Goal: Information Seeking & Learning: Learn about a topic

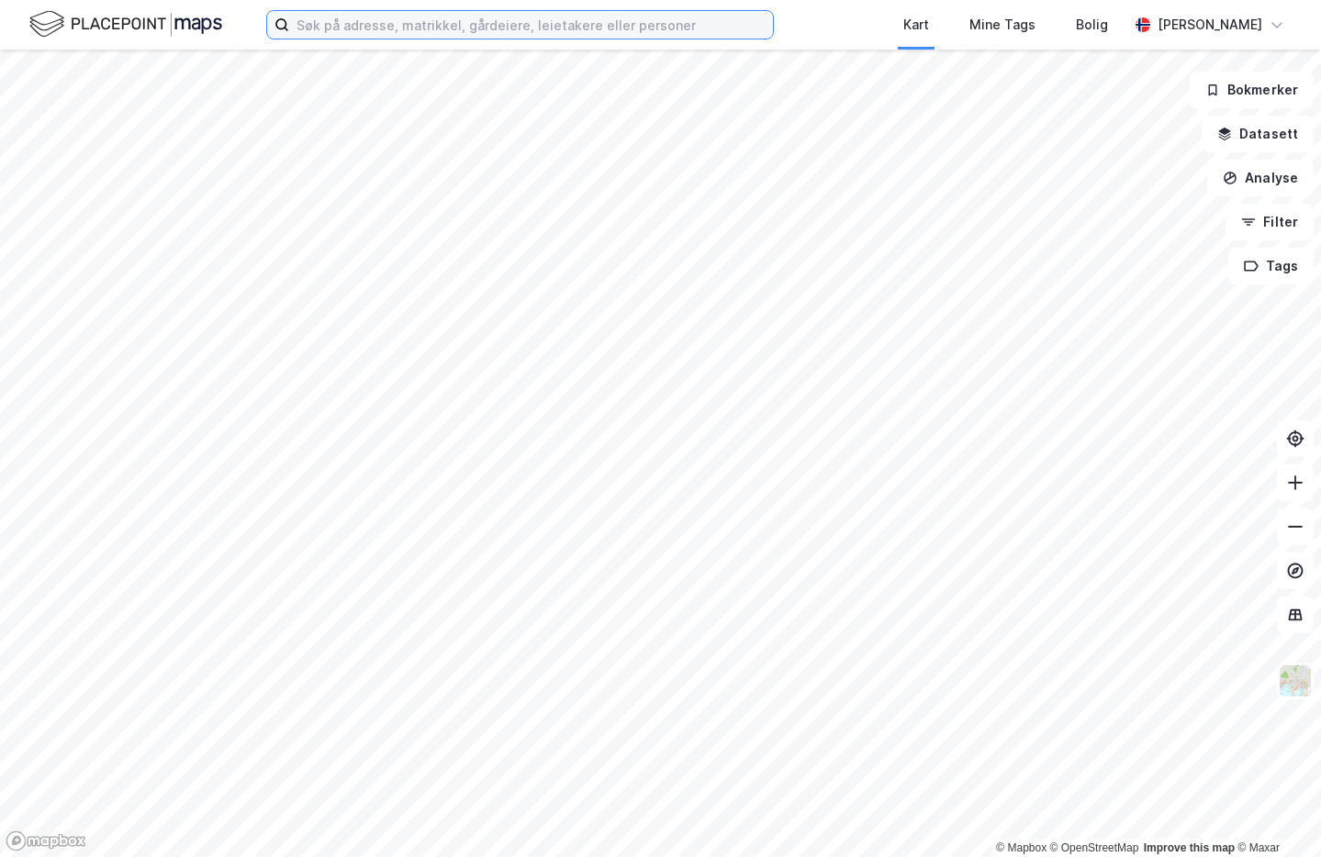
click at [372, 23] on input at bounding box center [531, 25] width 484 height 28
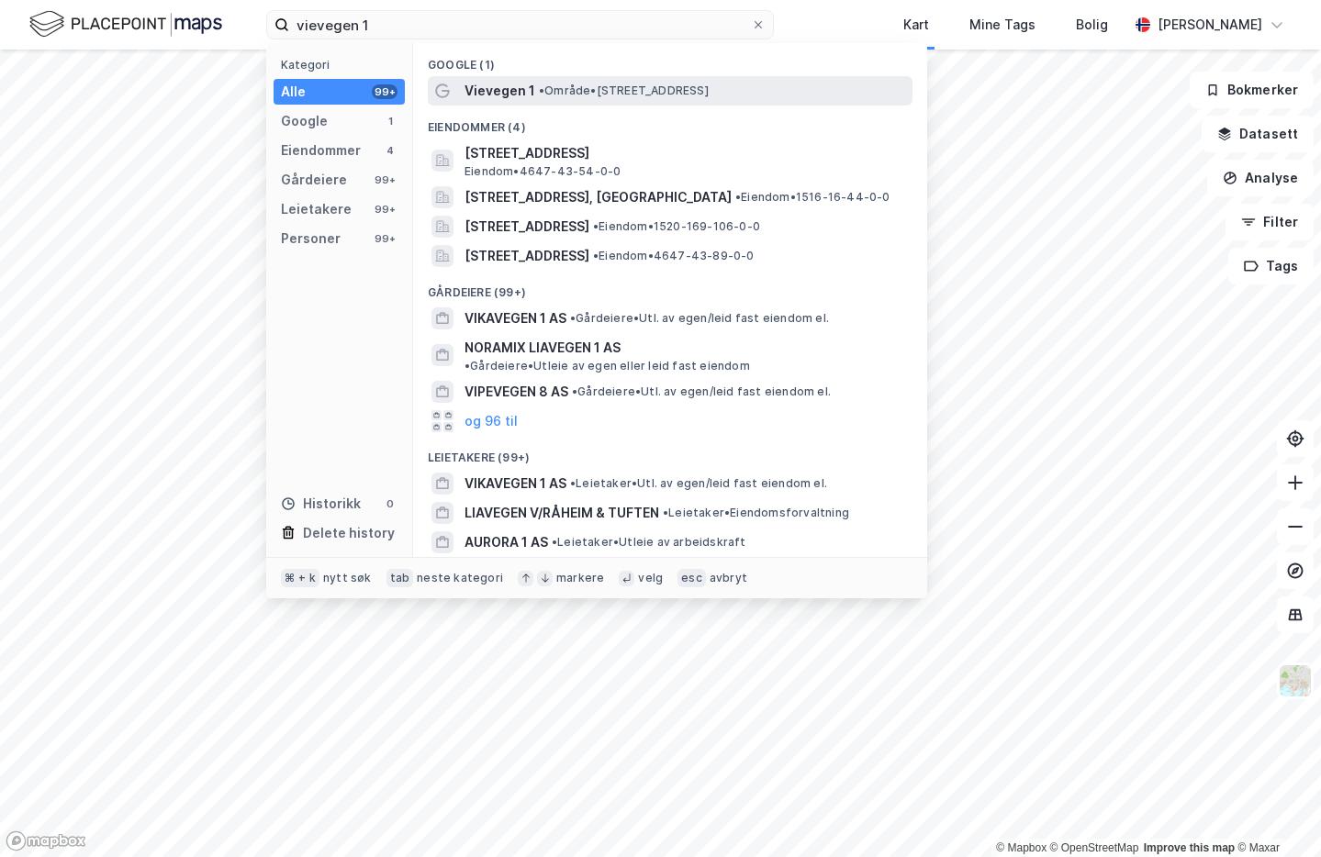
click at [498, 95] on span "Vievegen 1" at bounding box center [499, 91] width 71 height 22
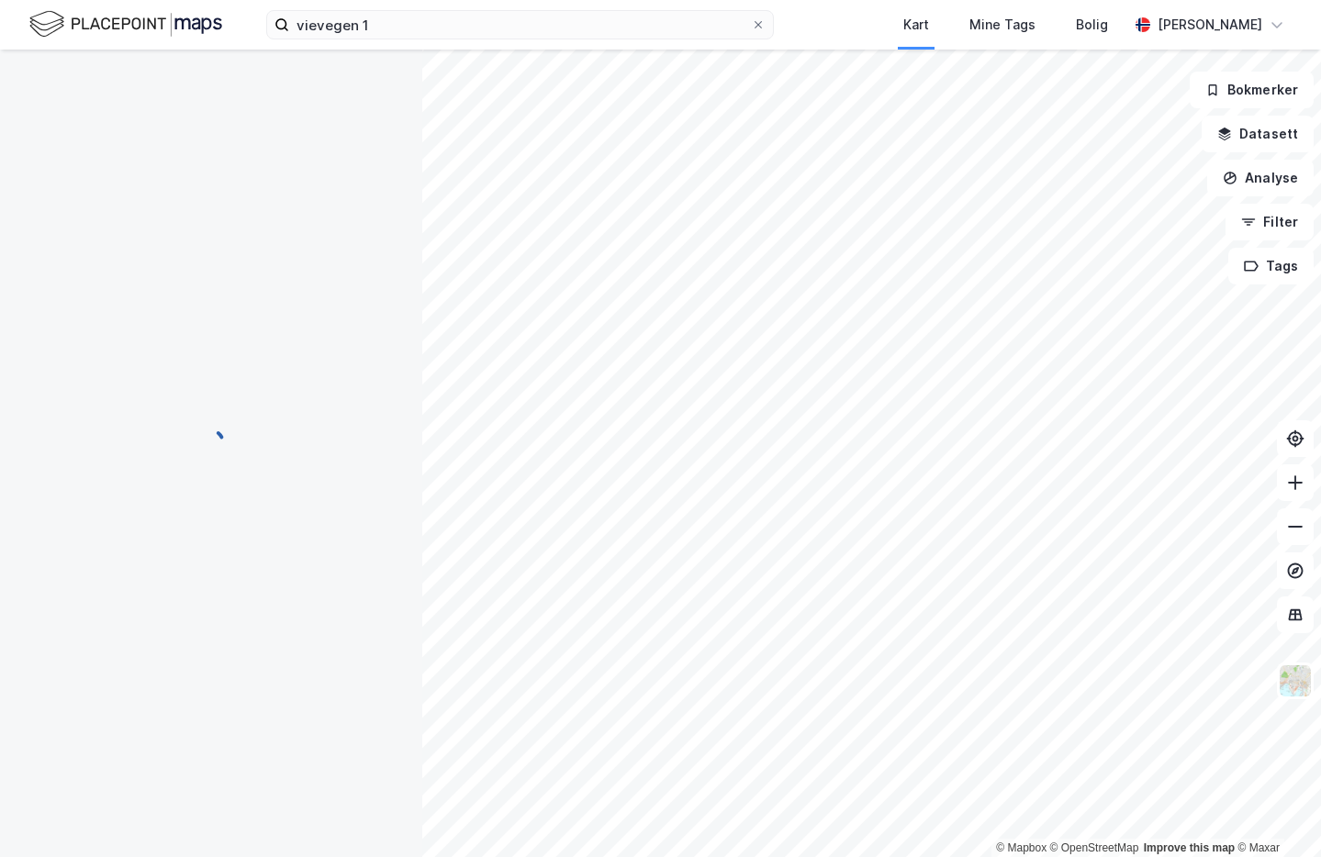
scroll to position [1, 0]
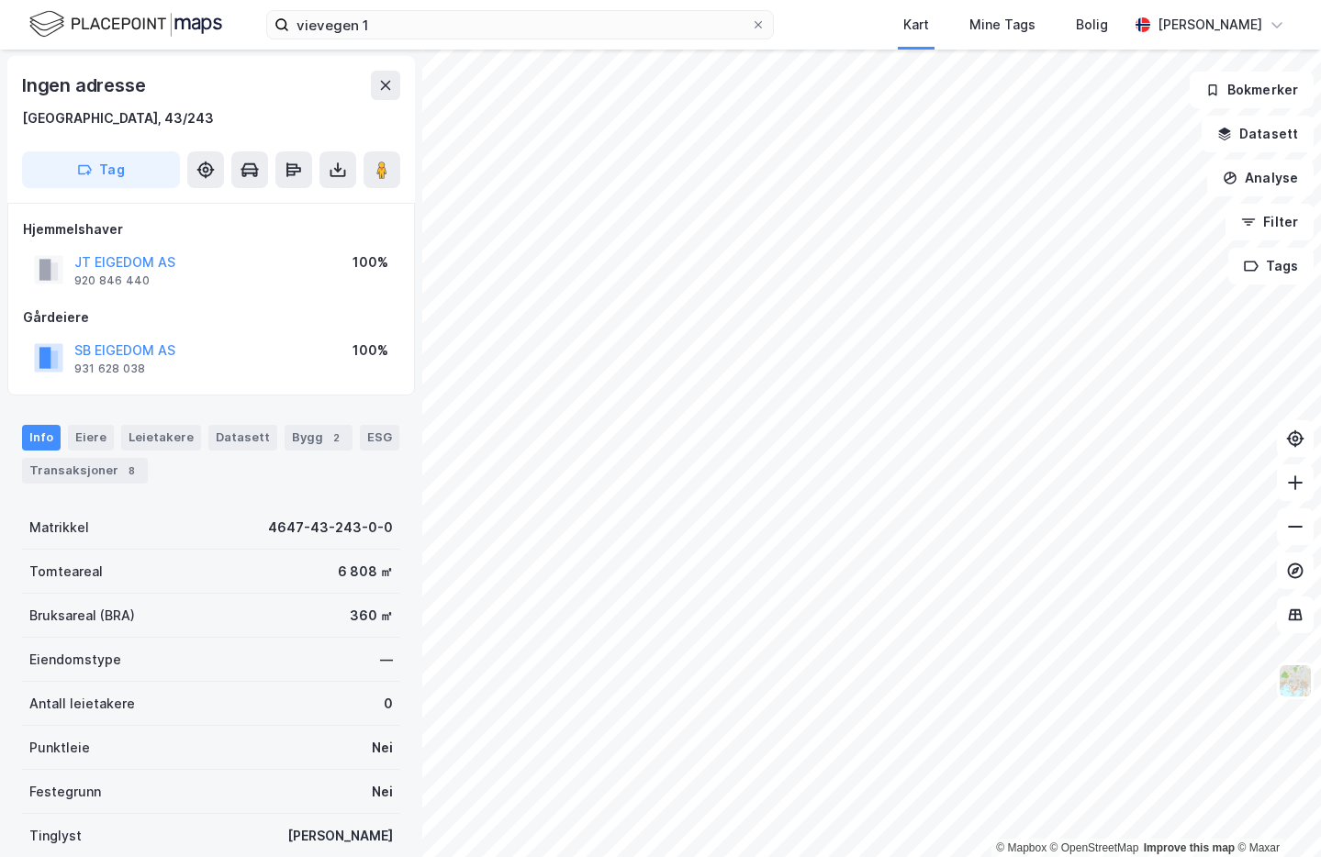
scroll to position [1, 0]
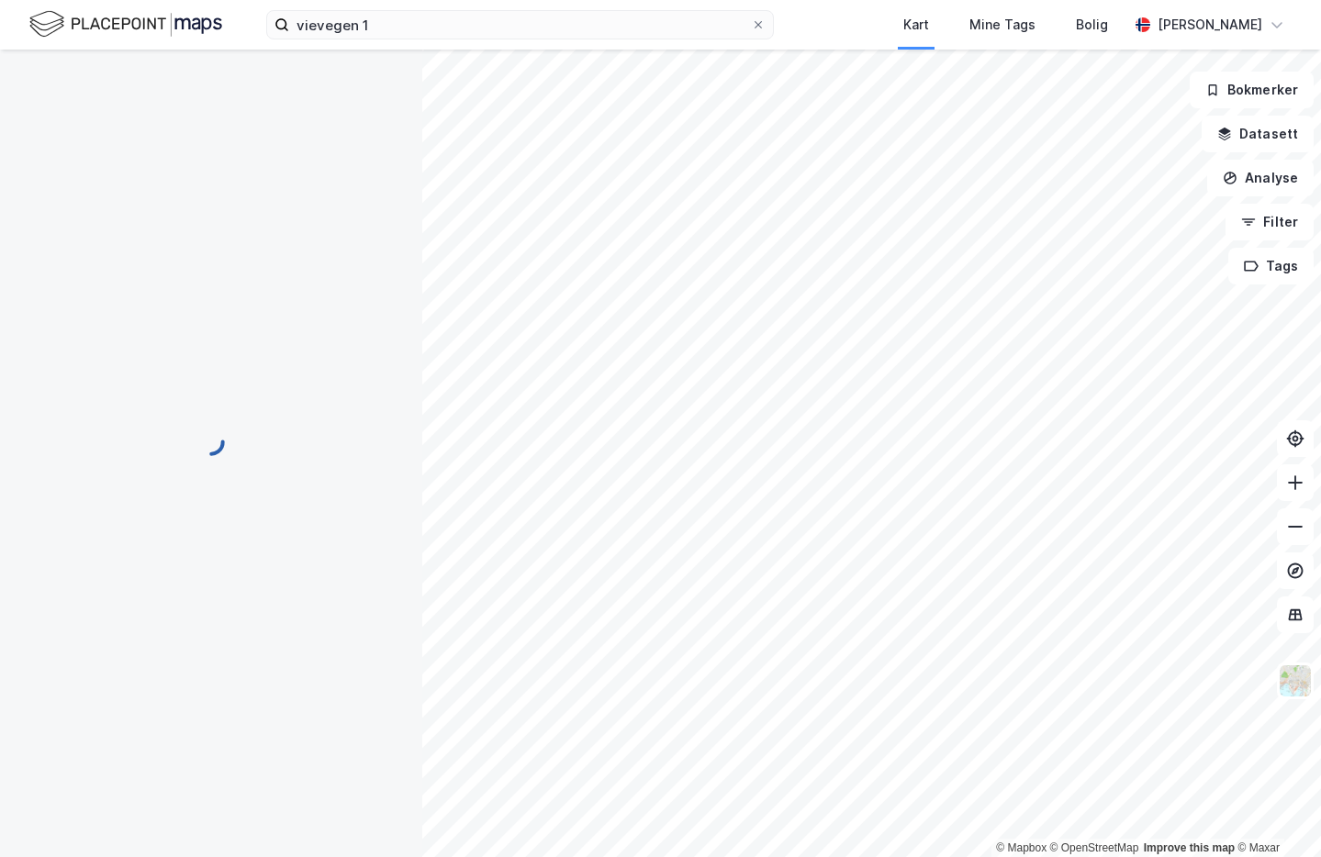
scroll to position [1, 0]
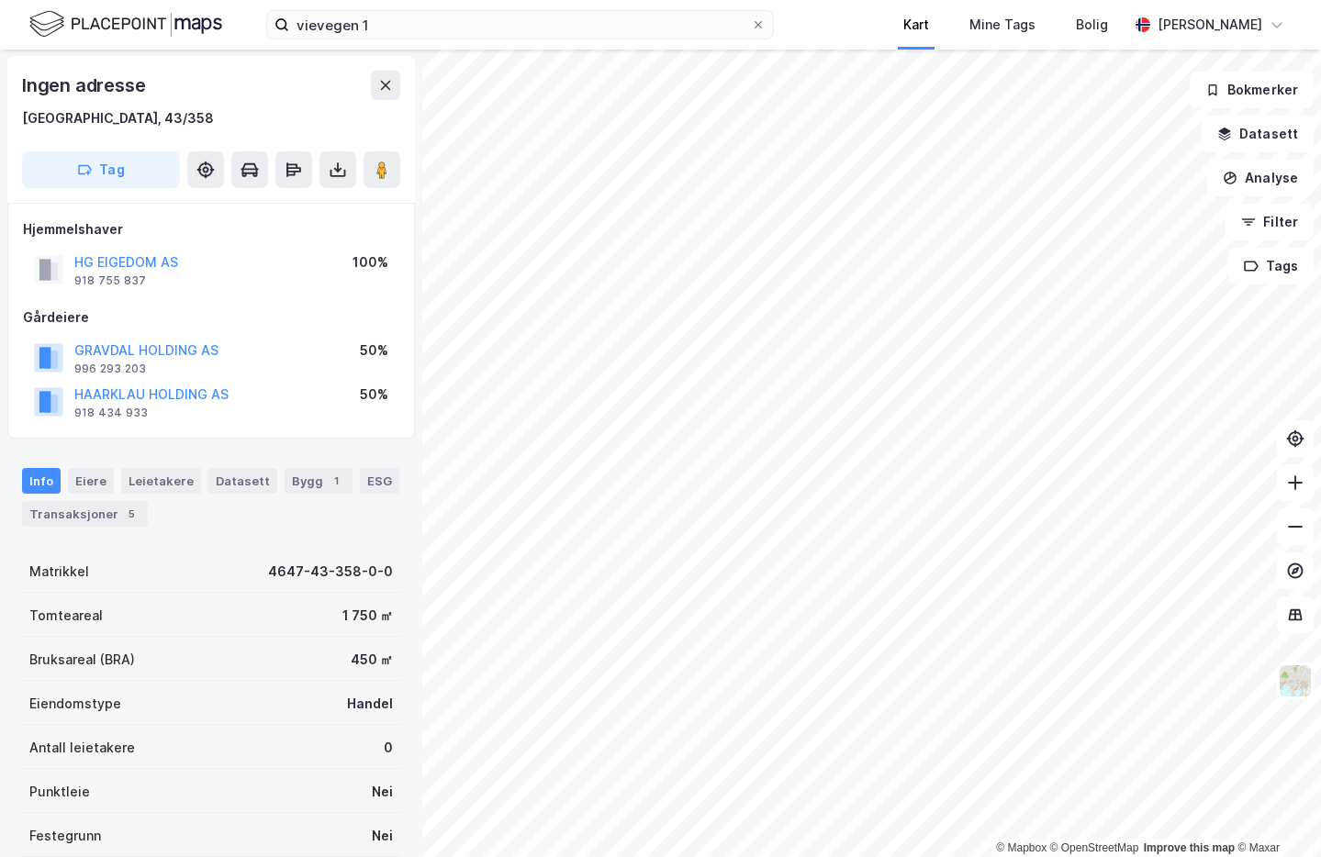
scroll to position [1, 0]
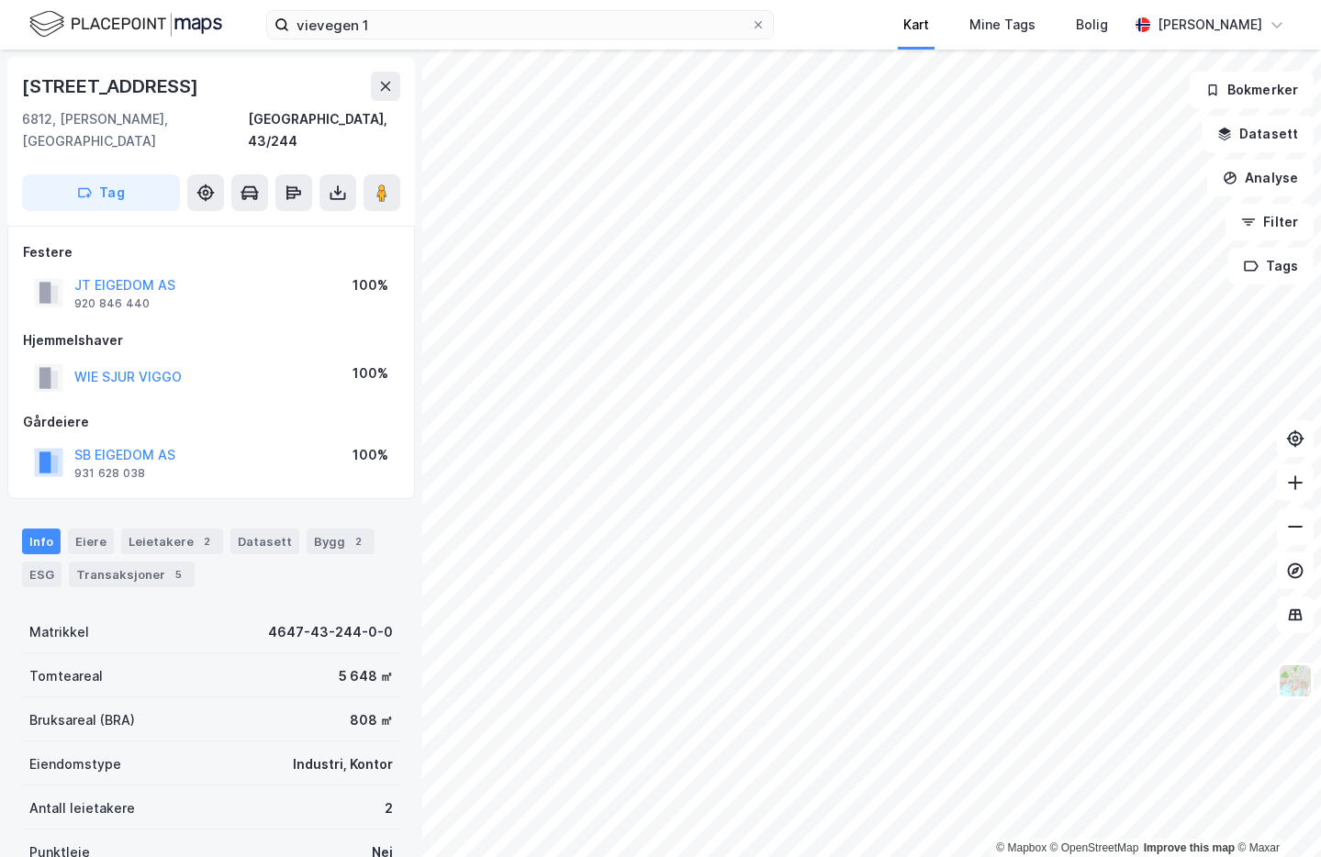
scroll to position [1, 0]
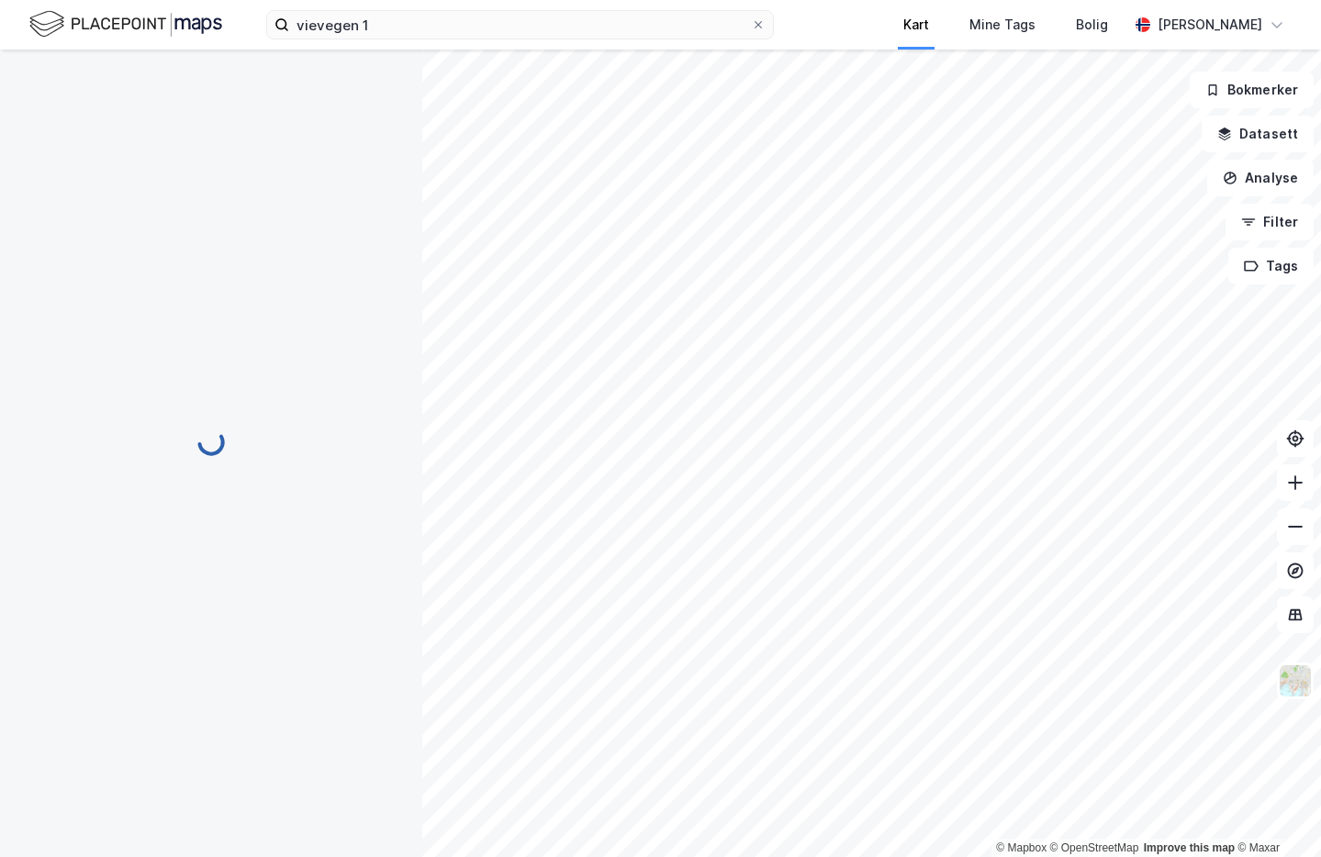
scroll to position [1, 0]
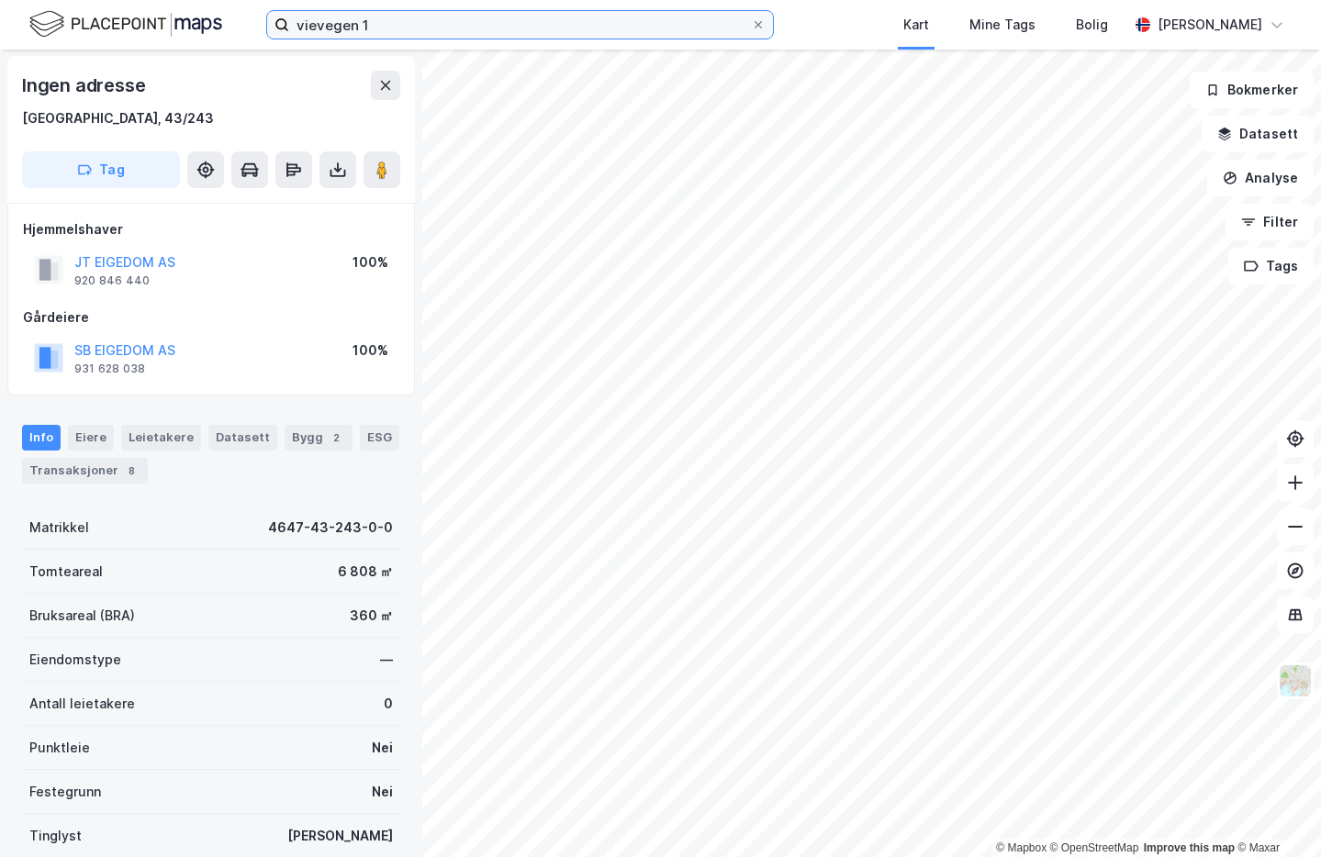
click at [489, 11] on input "vievegen 1" at bounding box center [520, 25] width 462 height 28
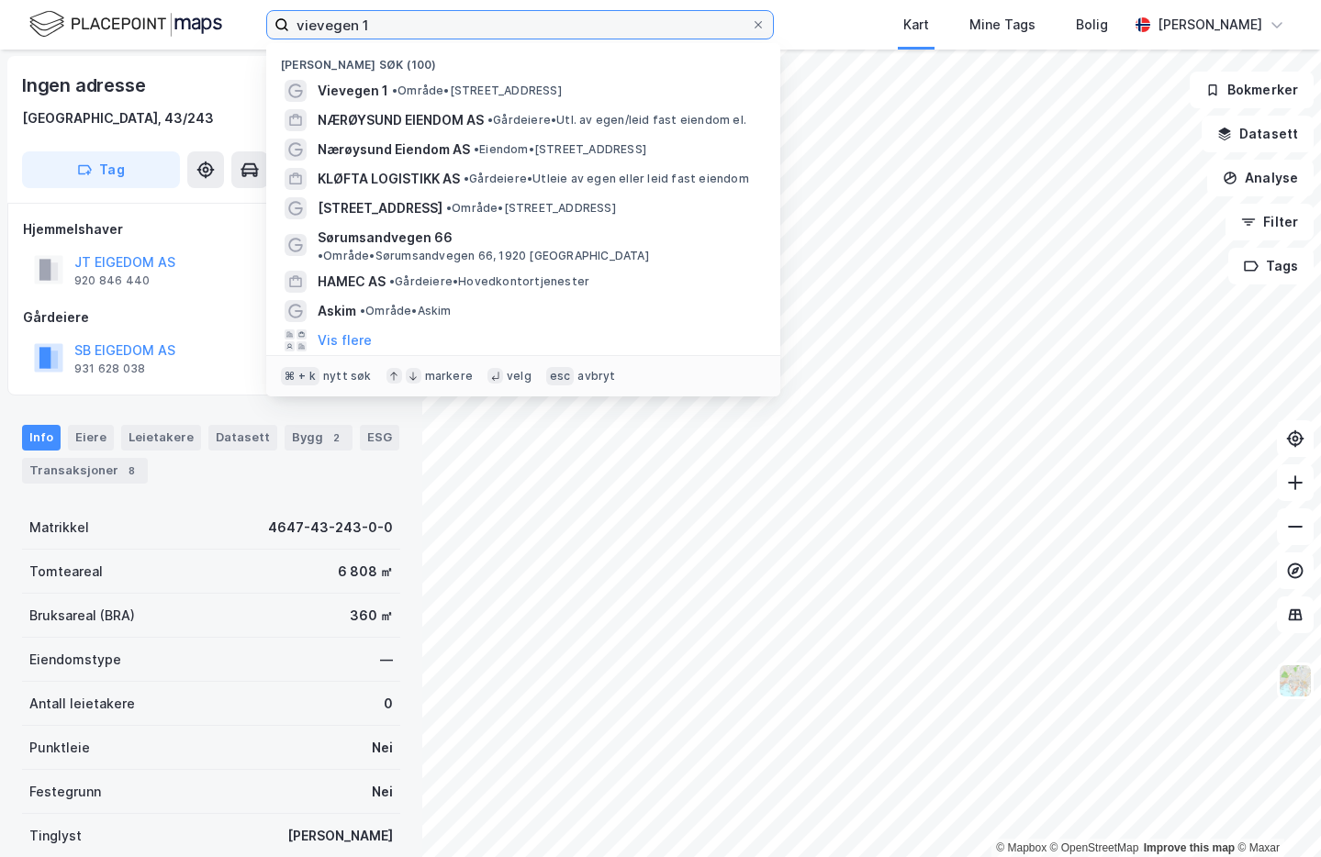
click at [489, 11] on input "vievegen 1" at bounding box center [520, 25] width 462 height 28
paste input "Vie [PERSON_NAME] AS"
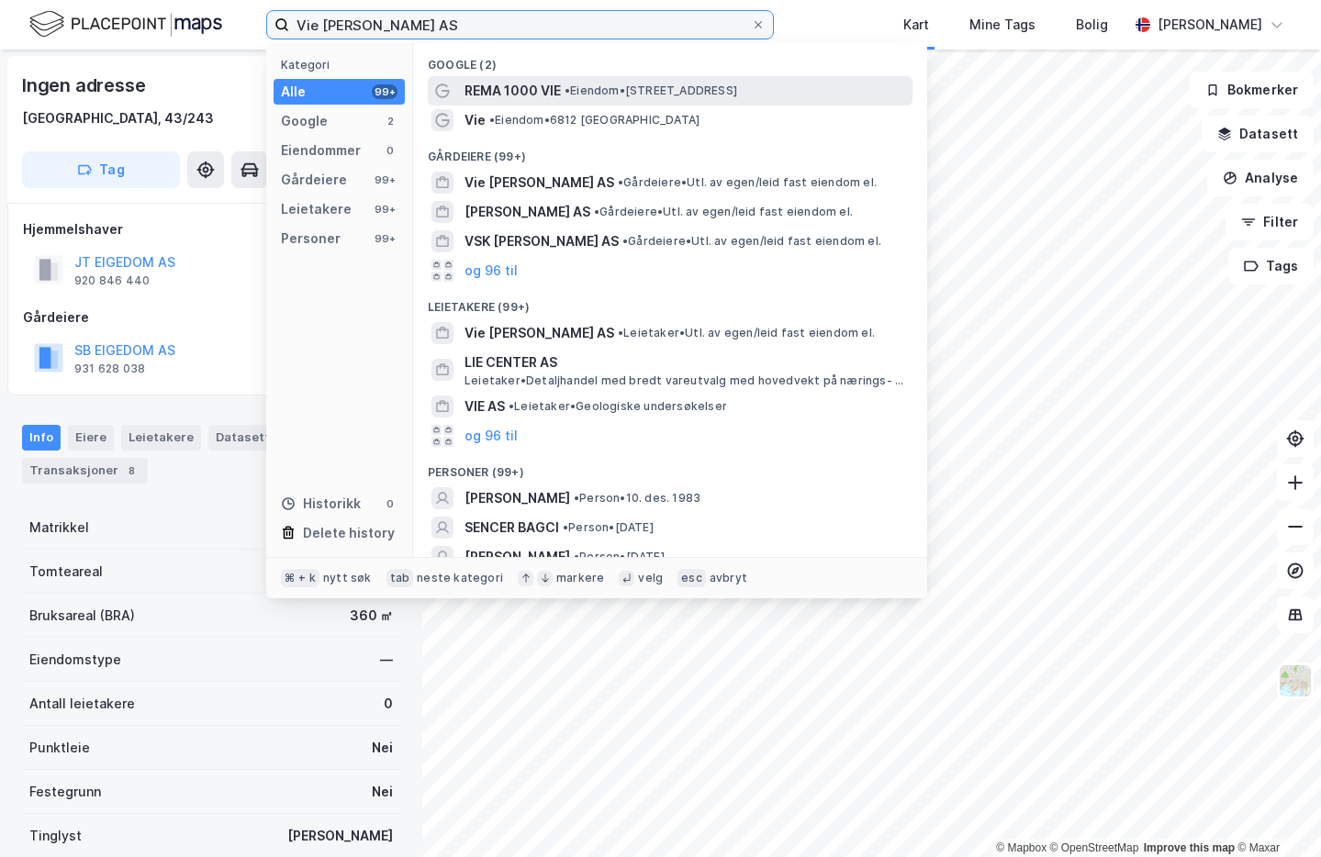
type input "Vie [PERSON_NAME] AS"
click at [599, 85] on span "• Eiendom • [STREET_ADDRESS][PERSON_NAME]" at bounding box center [650, 91] width 173 height 15
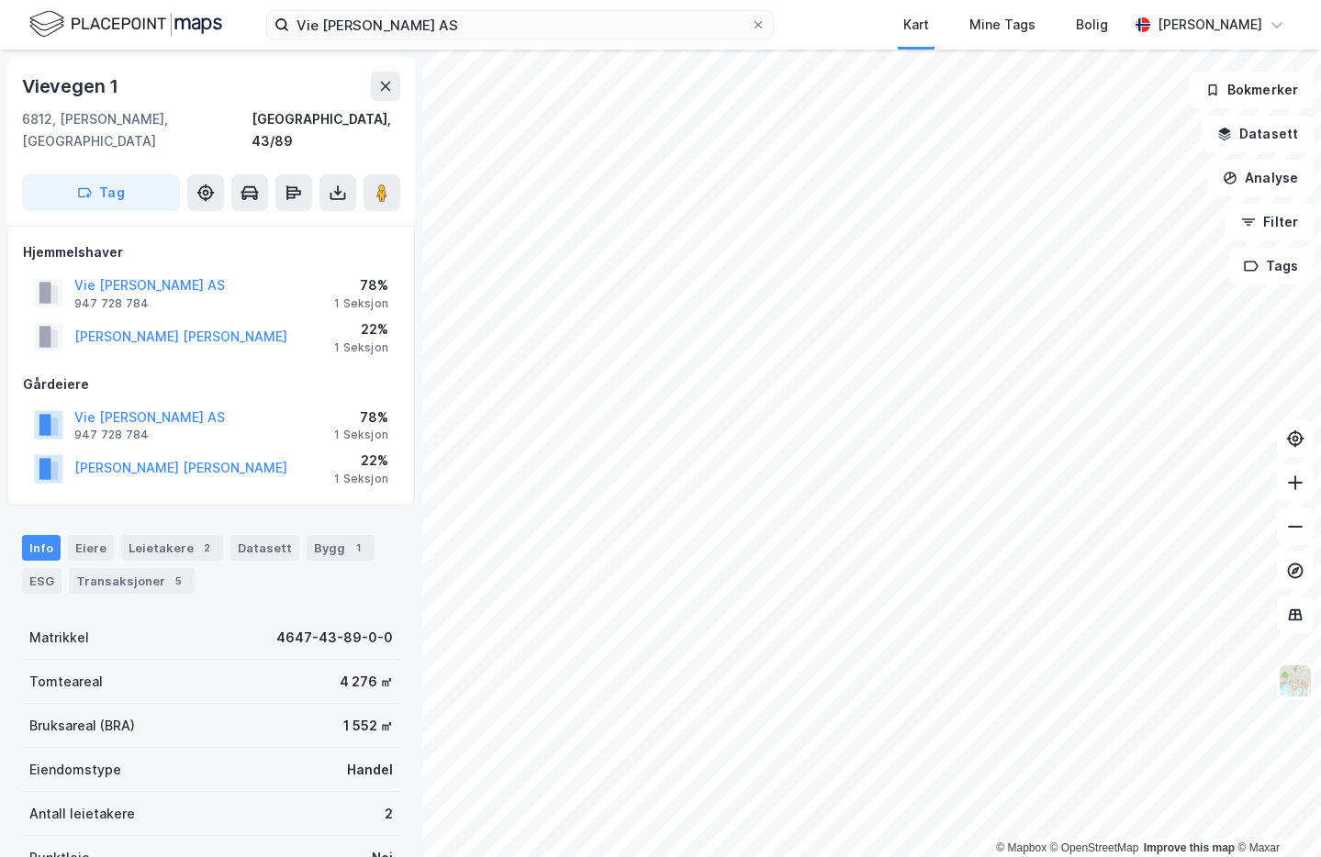
scroll to position [1, 0]
click at [0, 0] on button "[PERSON_NAME] [PERSON_NAME]" at bounding box center [0, 0] width 0 height 0
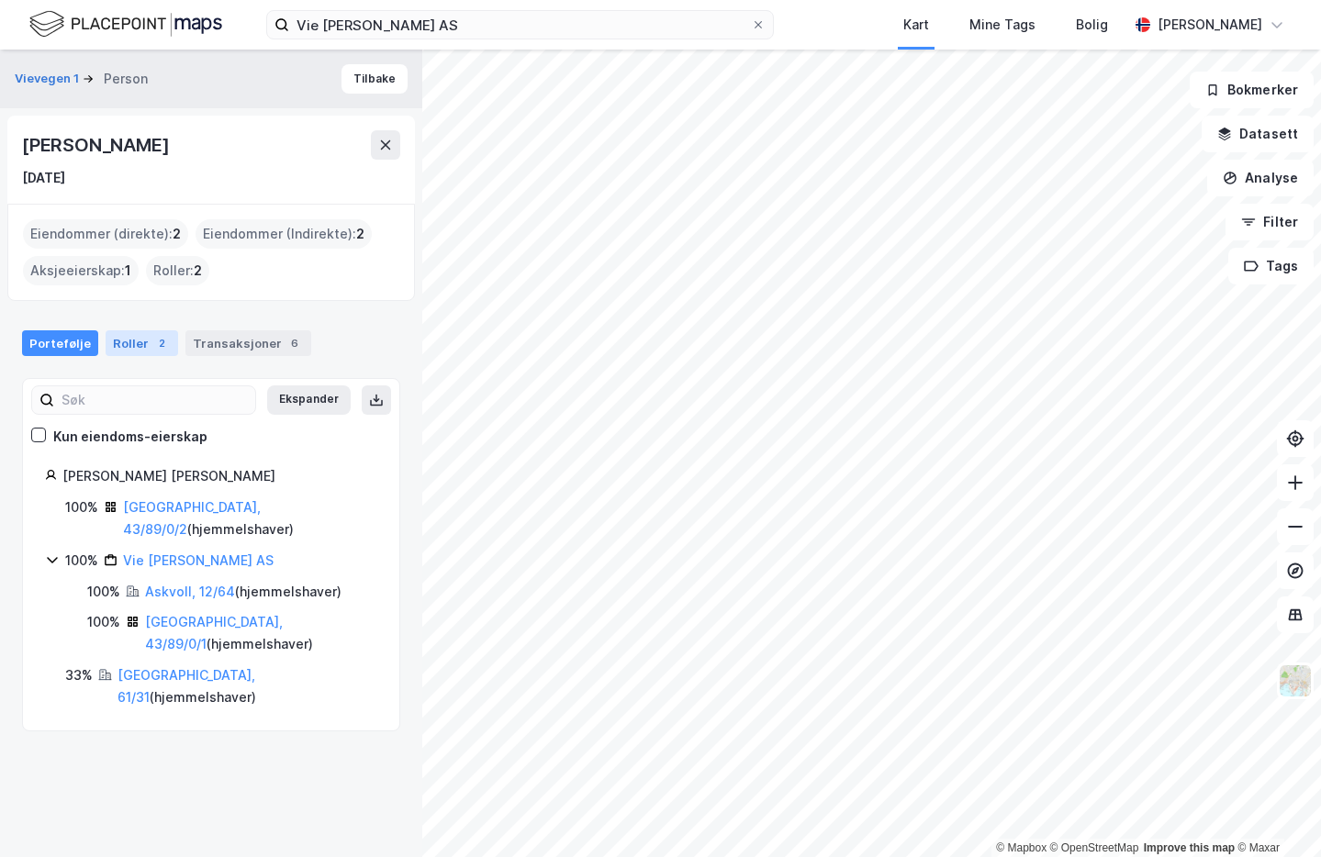
click at [155, 345] on div "2" at bounding box center [161, 343] width 18 height 18
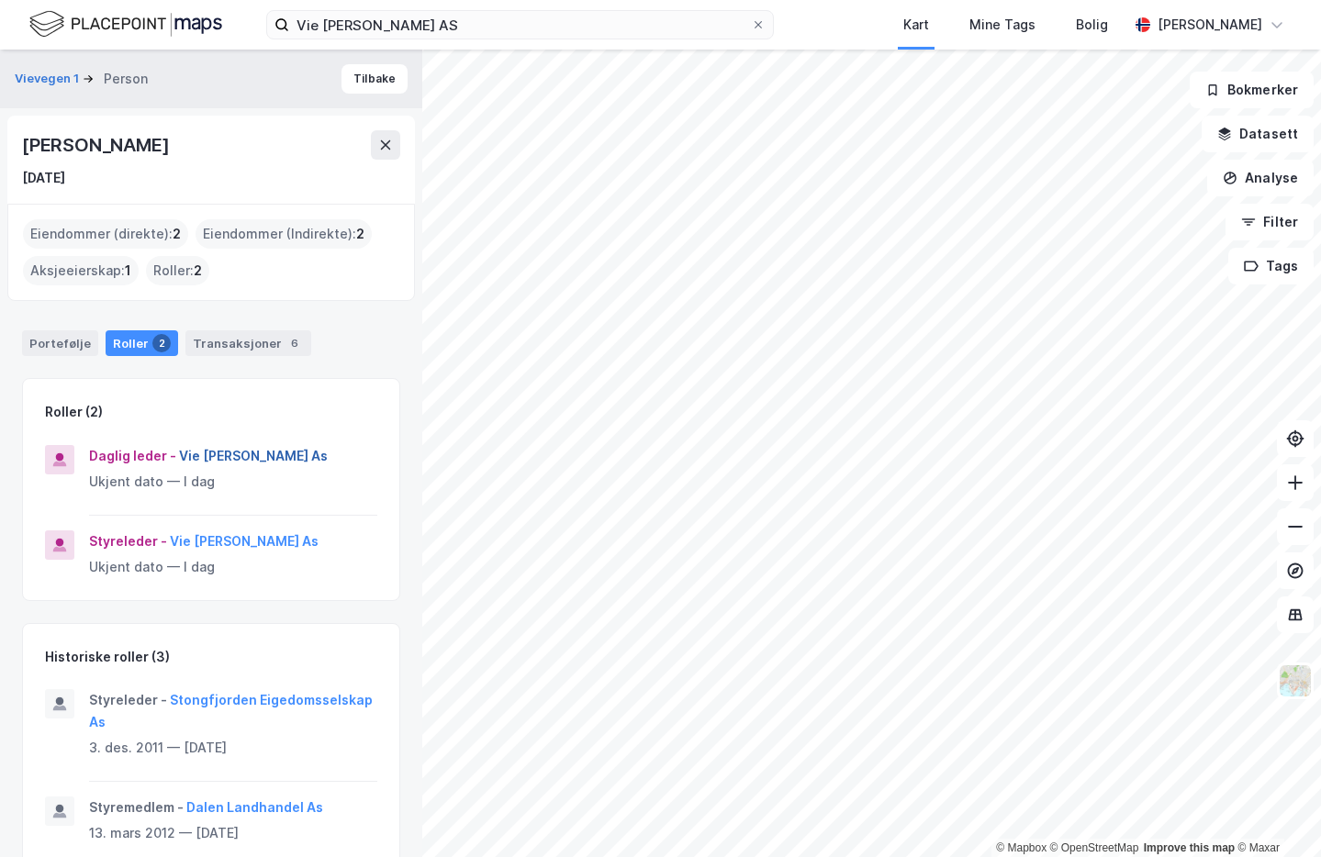
click at [0, 0] on button "Vie [PERSON_NAME] As" at bounding box center [0, 0] width 0 height 0
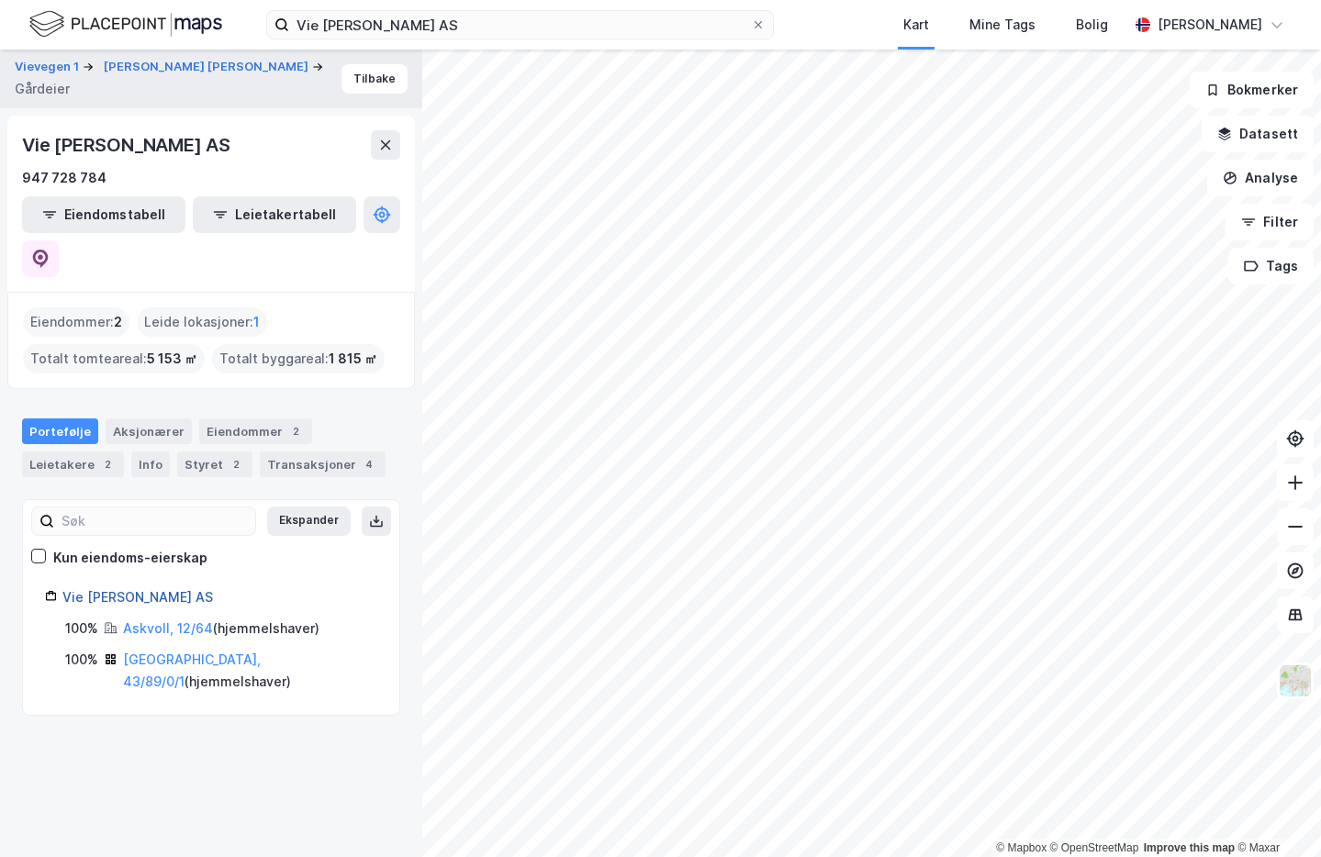
click at [117, 589] on link "Vie [PERSON_NAME] AS" at bounding box center [137, 597] width 151 height 16
click at [224, 69] on button "[PERSON_NAME] [PERSON_NAME]" at bounding box center [208, 67] width 208 height 18
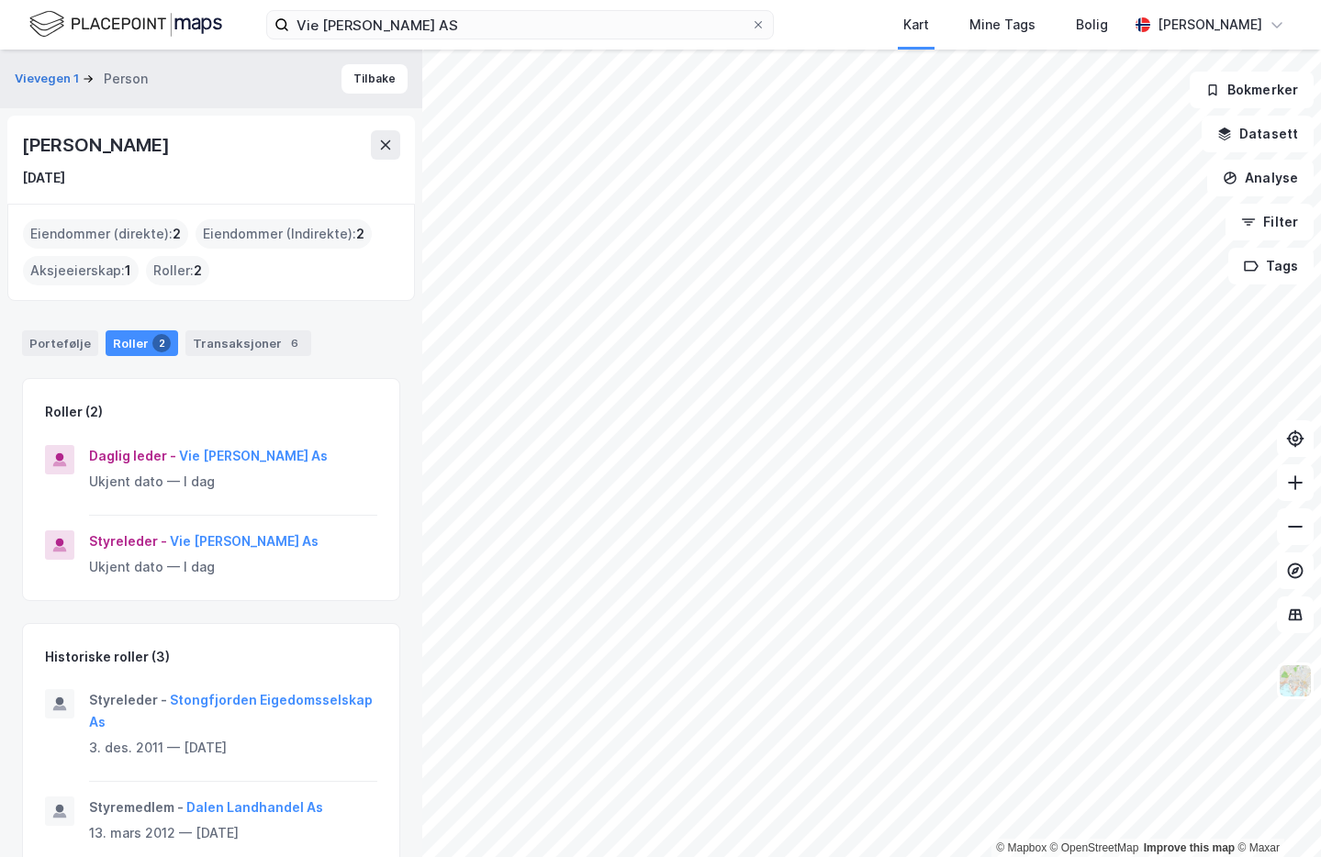
drag, startPoint x: 233, startPoint y: 146, endPoint x: 25, endPoint y: 150, distance: 208.4
click at [25, 150] on div "[PERSON_NAME]" at bounding box center [211, 144] width 378 height 29
click at [69, 343] on div "Portefølje" at bounding box center [60, 343] width 76 height 26
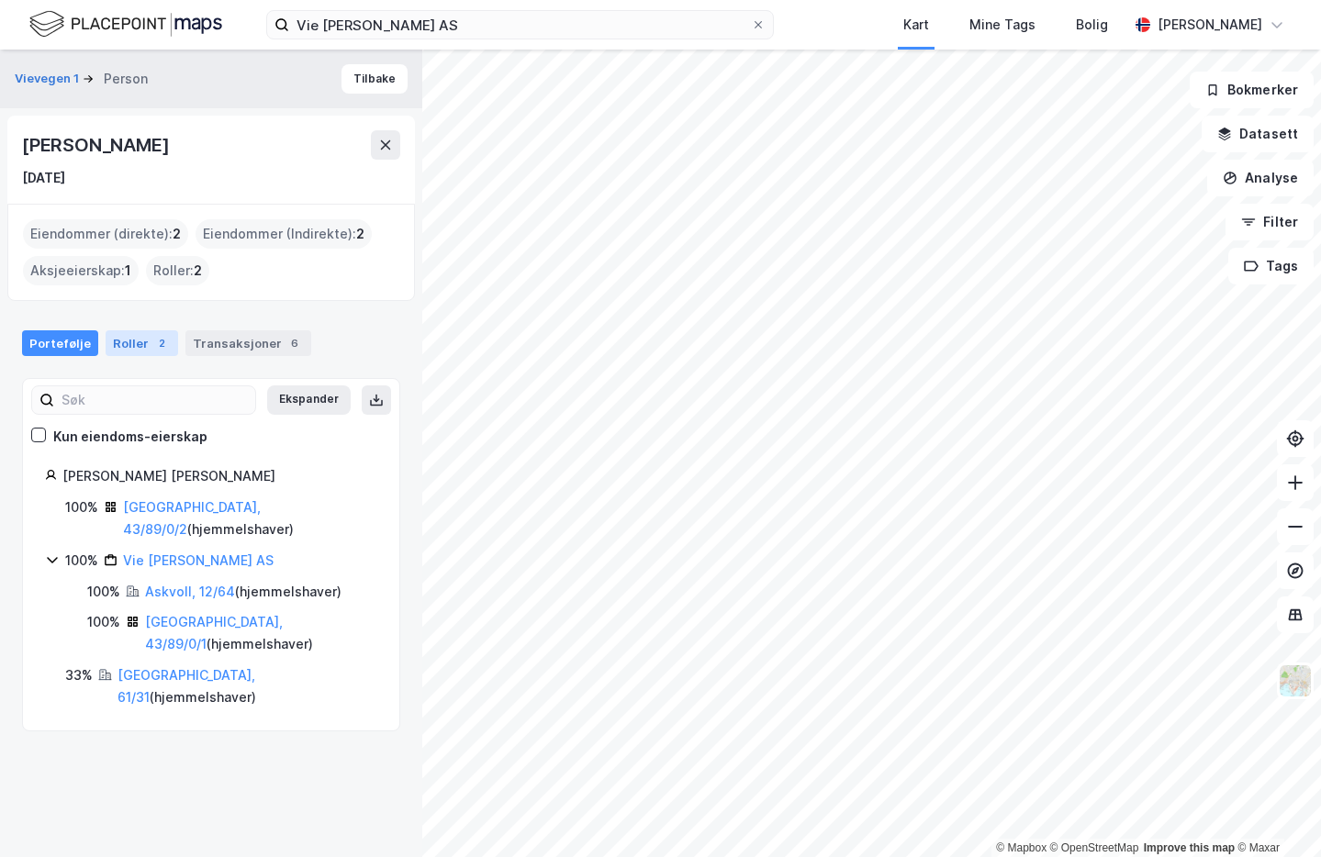
click at [140, 335] on div "Roller 2" at bounding box center [142, 343] width 73 height 26
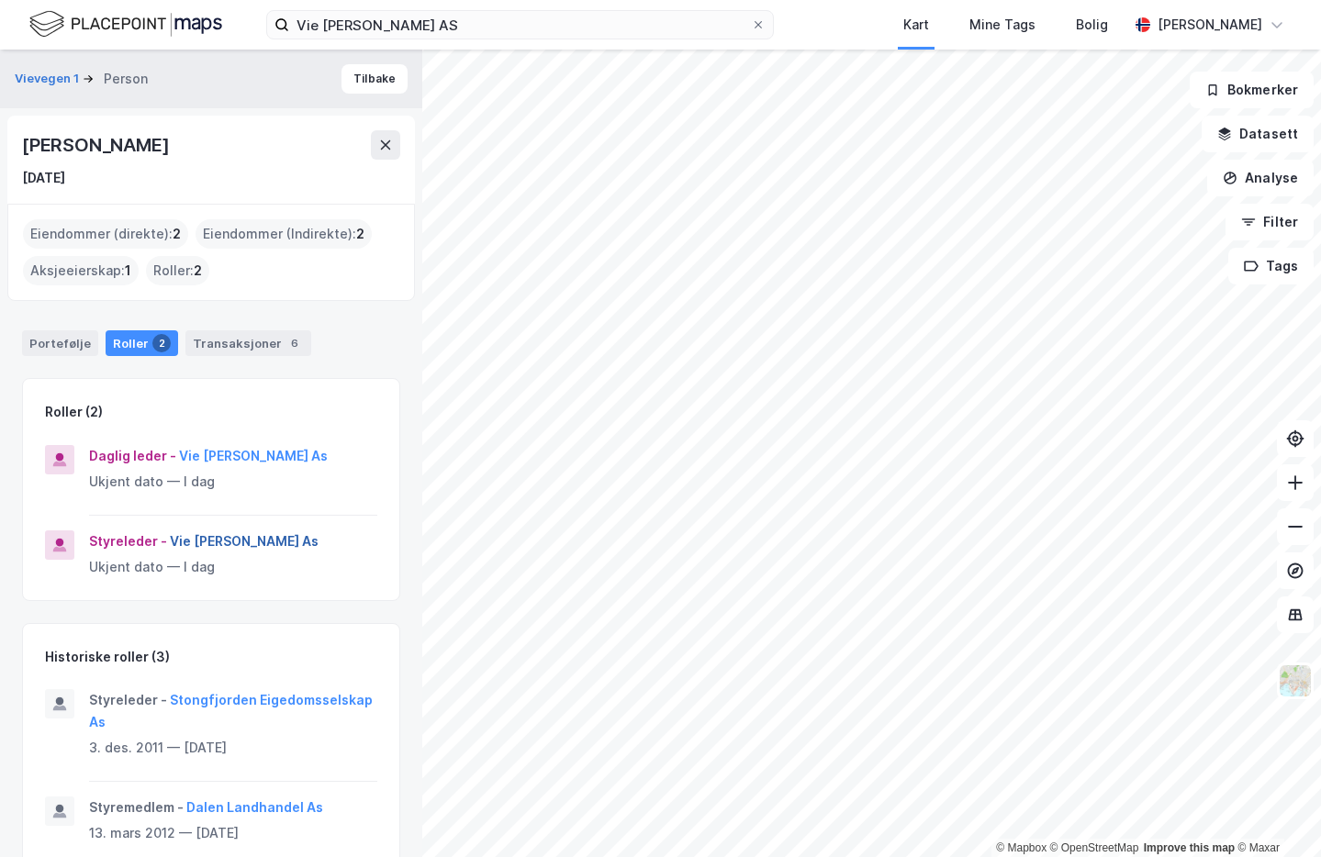
click at [0, 0] on button "Vie [PERSON_NAME] As" at bounding box center [0, 0] width 0 height 0
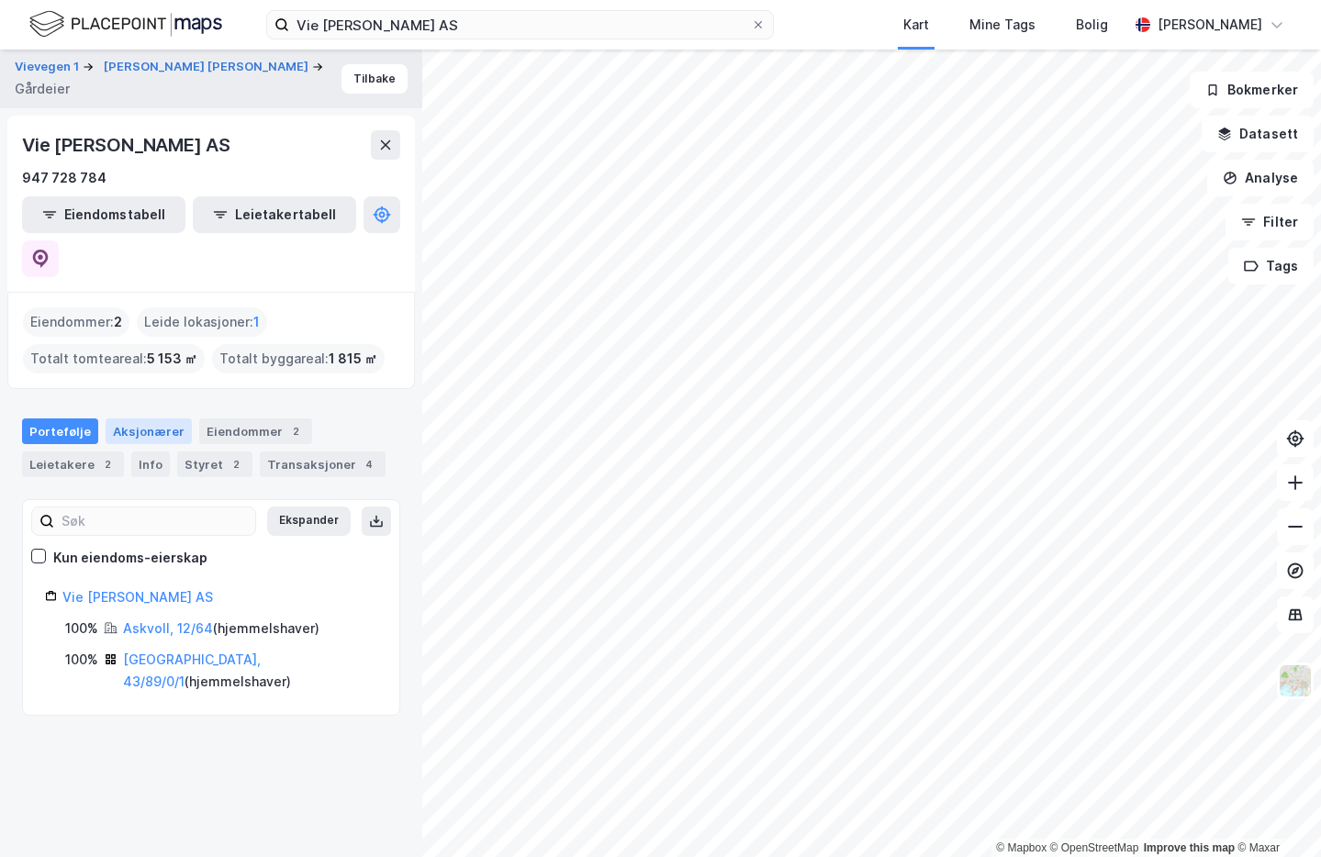
click at [159, 419] on div "Aksjonærer" at bounding box center [149, 432] width 86 height 26
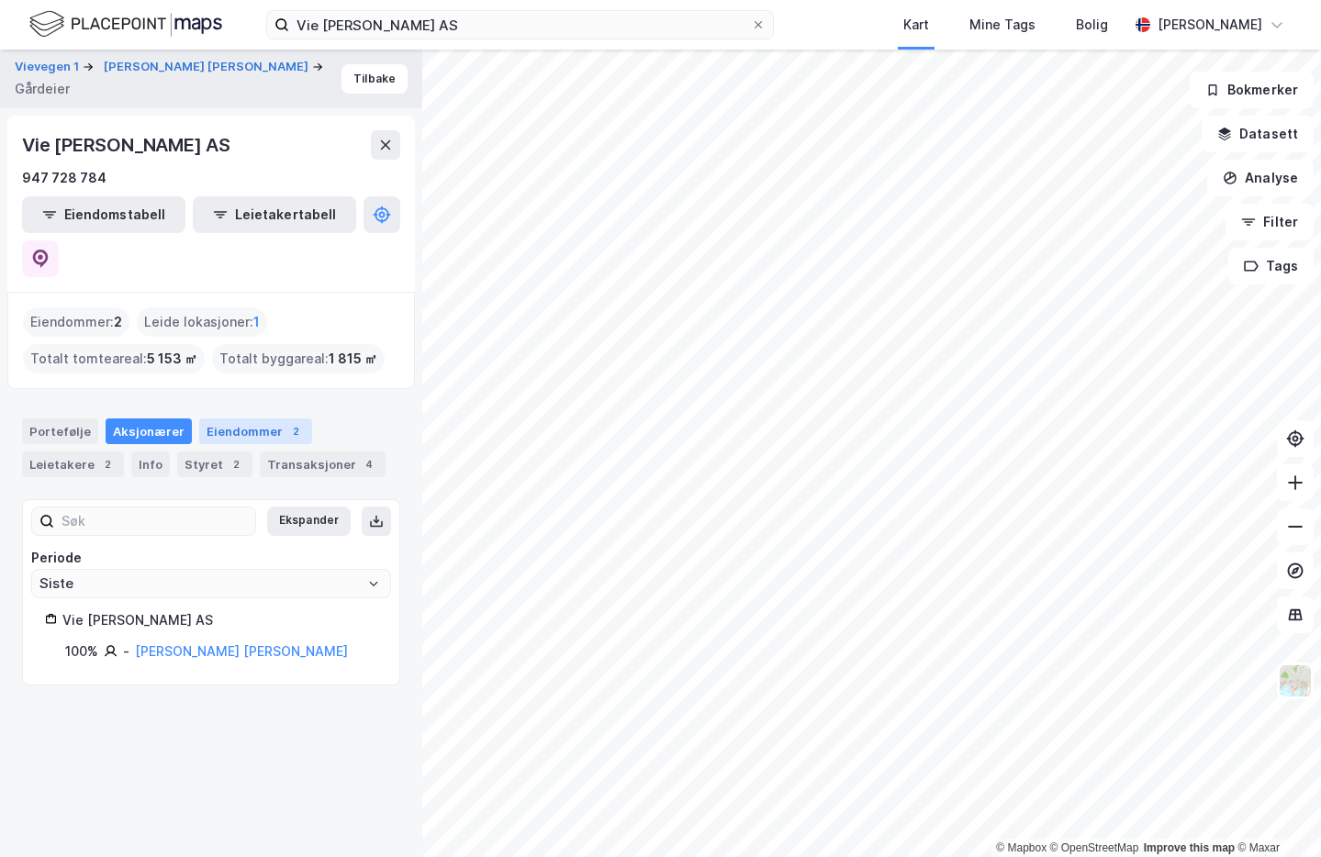
click at [207, 419] on div "Eiendommer 2" at bounding box center [255, 432] width 113 height 26
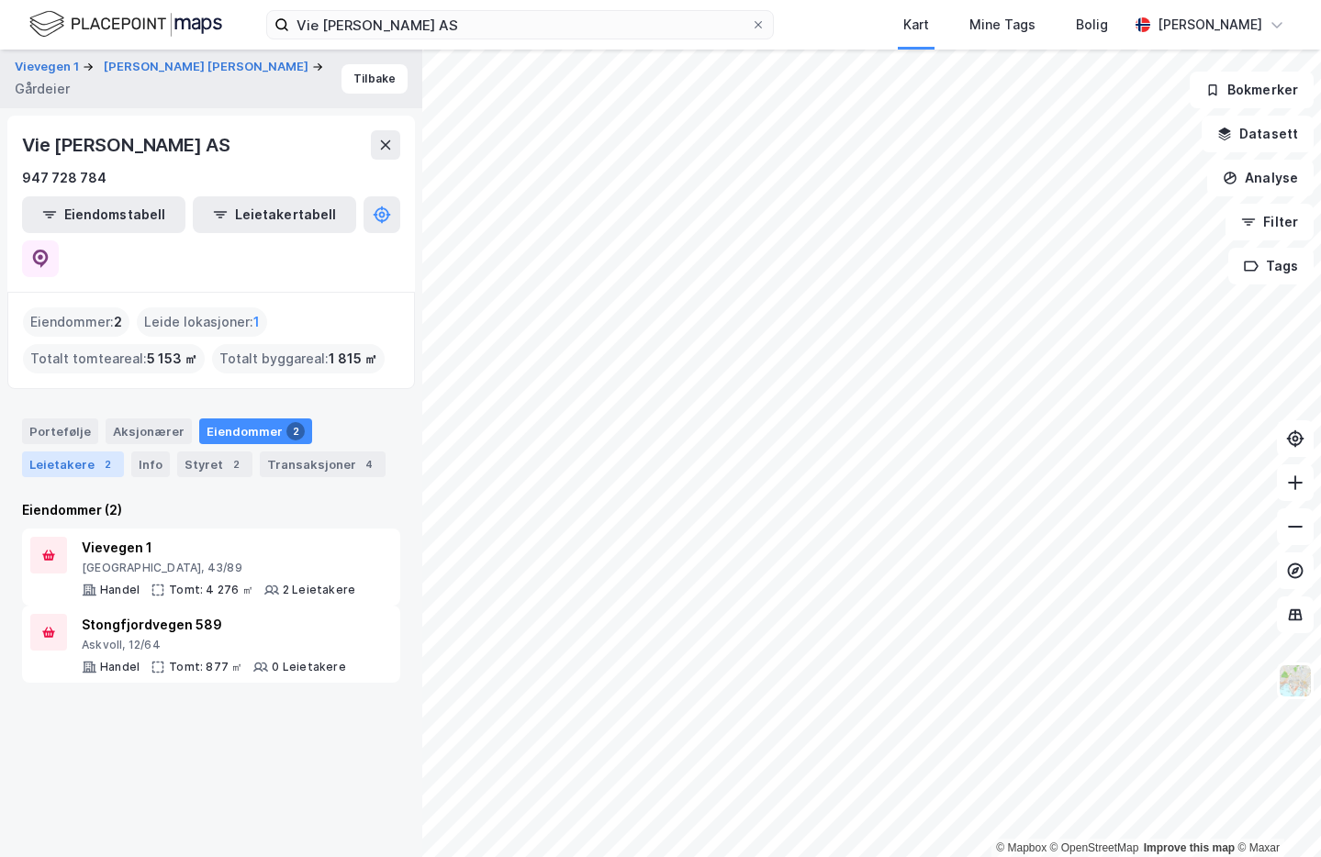
click at [60, 452] on div "Leietakere 2" at bounding box center [73, 465] width 102 height 26
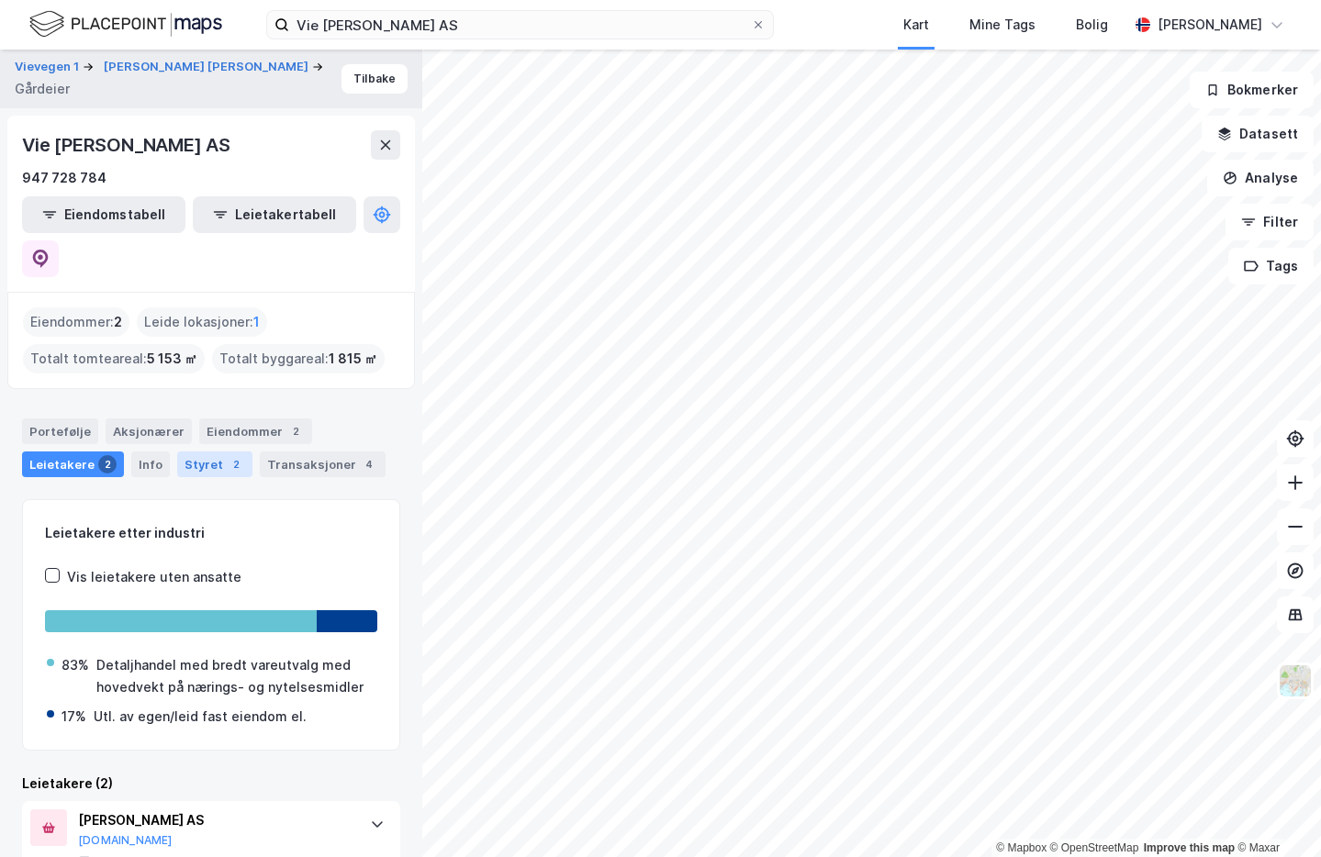
click at [192, 452] on div "Styret 2" at bounding box center [214, 465] width 75 height 26
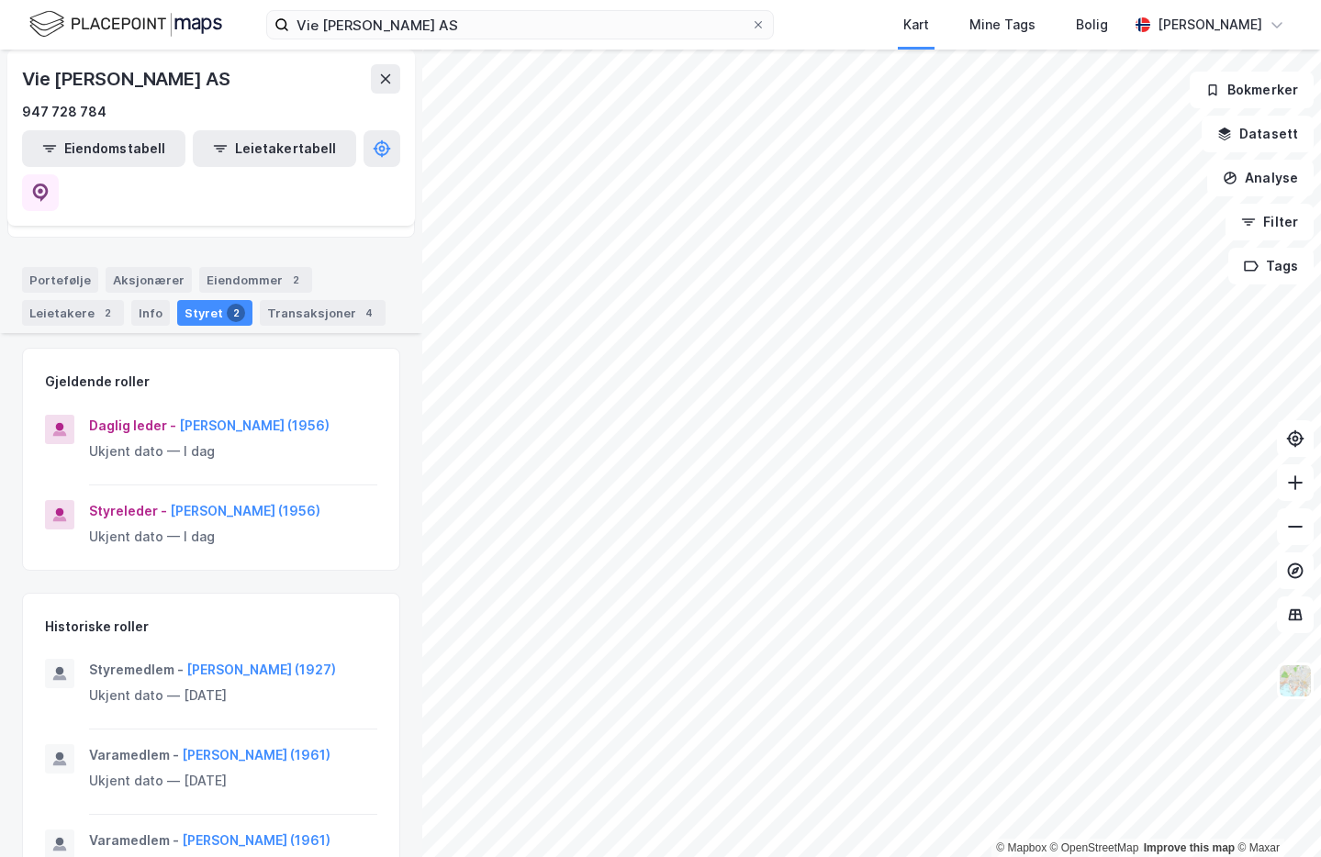
scroll to position [173, 0]
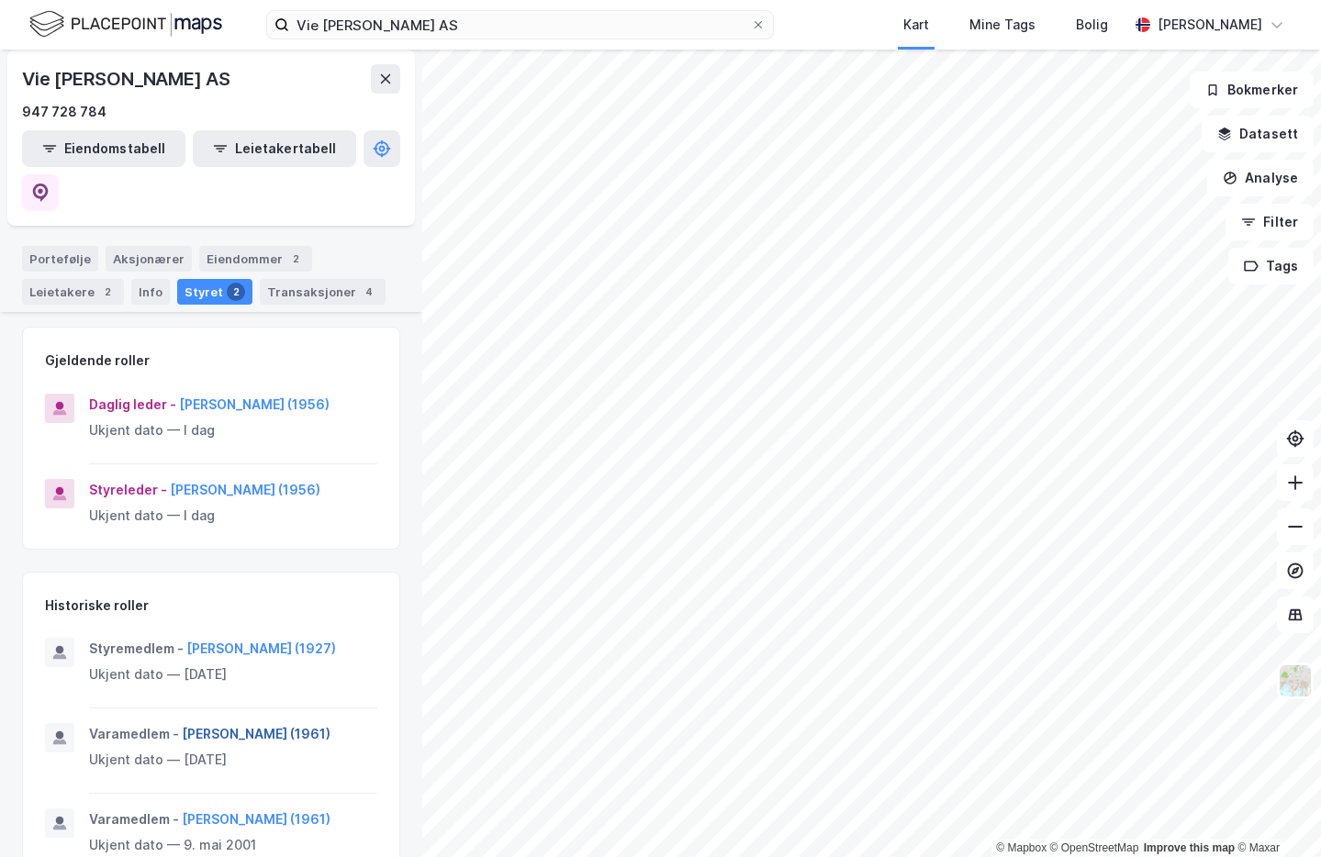
click at [0, 0] on button "[PERSON_NAME] (1961)" at bounding box center [0, 0] width 0 height 0
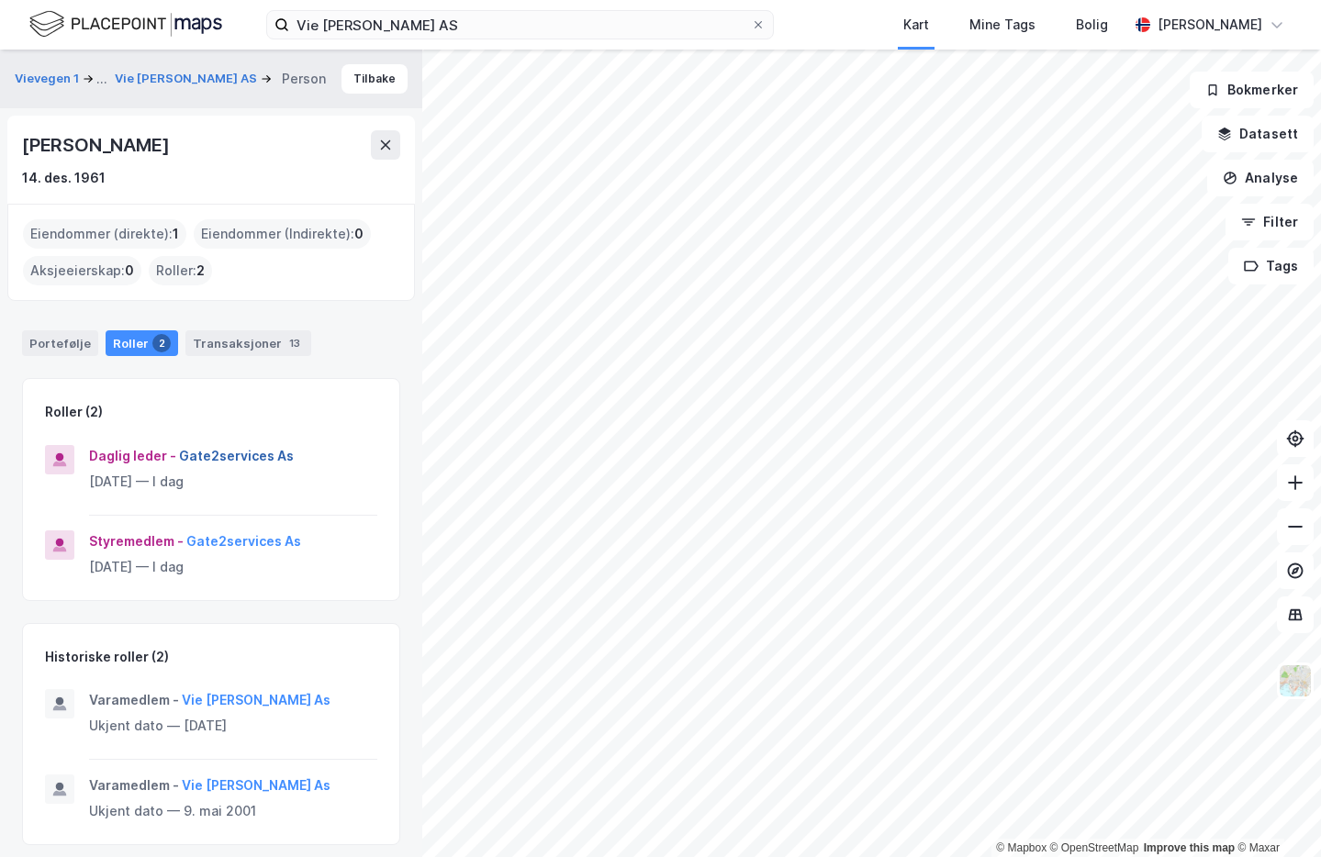
click at [0, 0] on button "Gate2services As" at bounding box center [0, 0] width 0 height 0
